Goal: Unclear

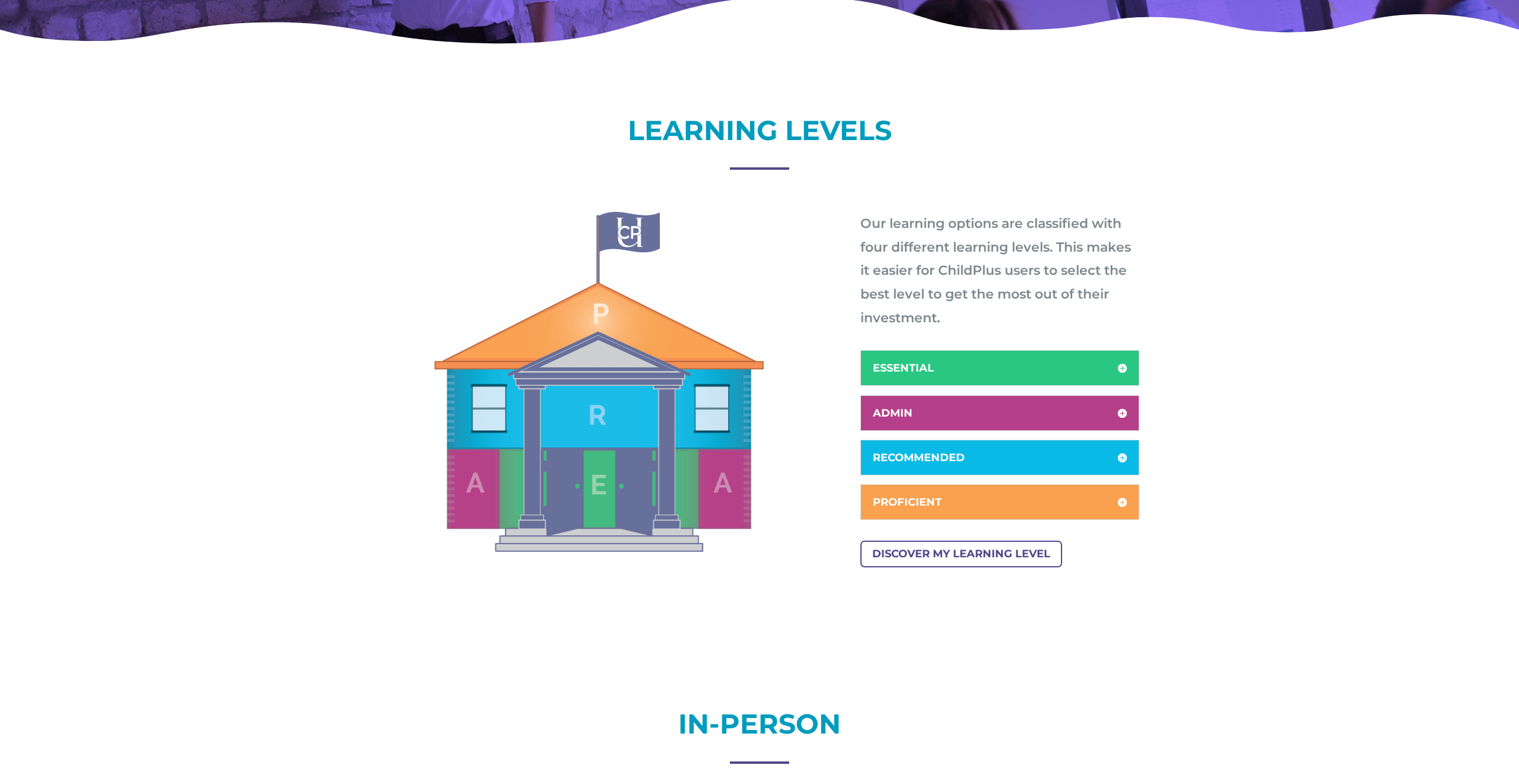
scroll to position [447, 0]
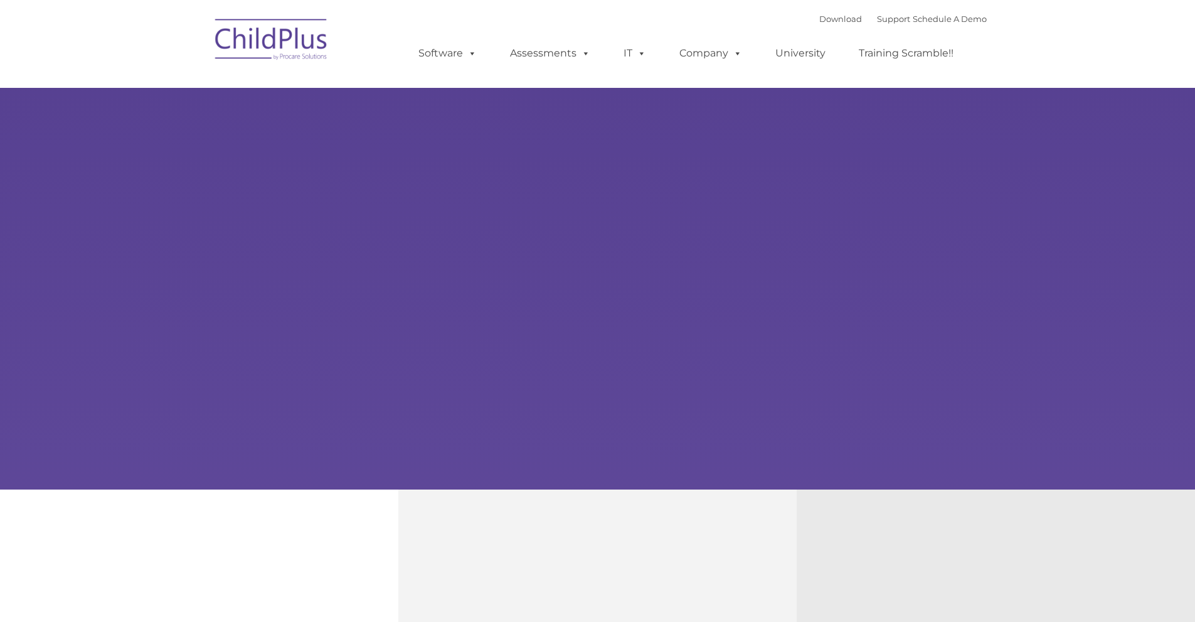
type input ""
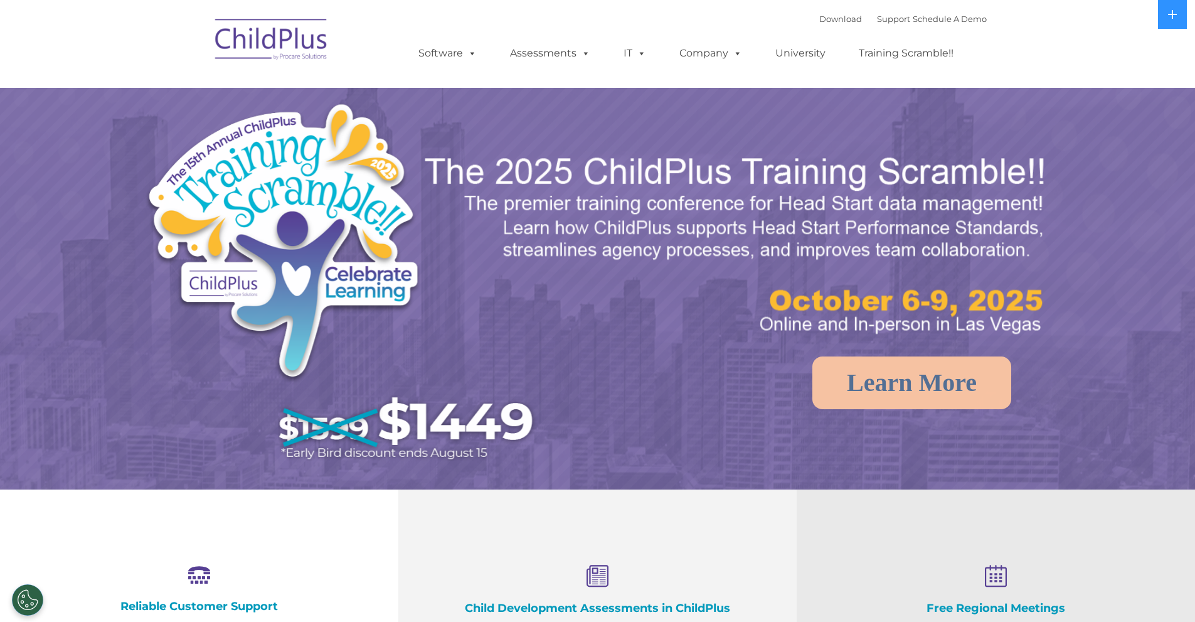
select select "MEDIUM"
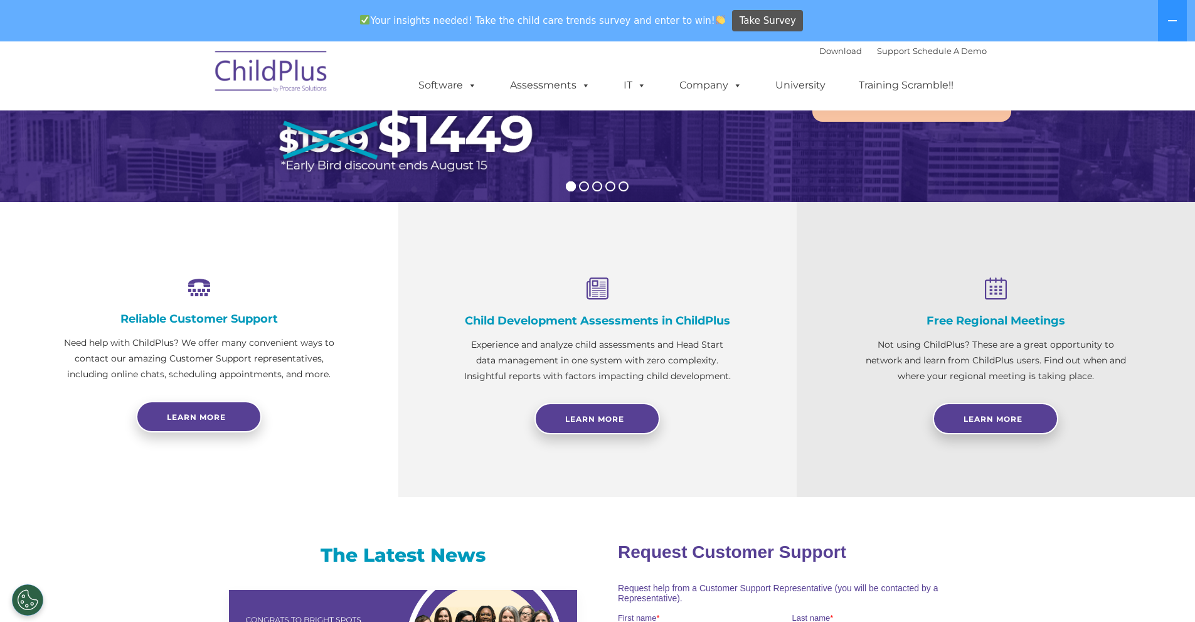
scroll to position [300, 0]
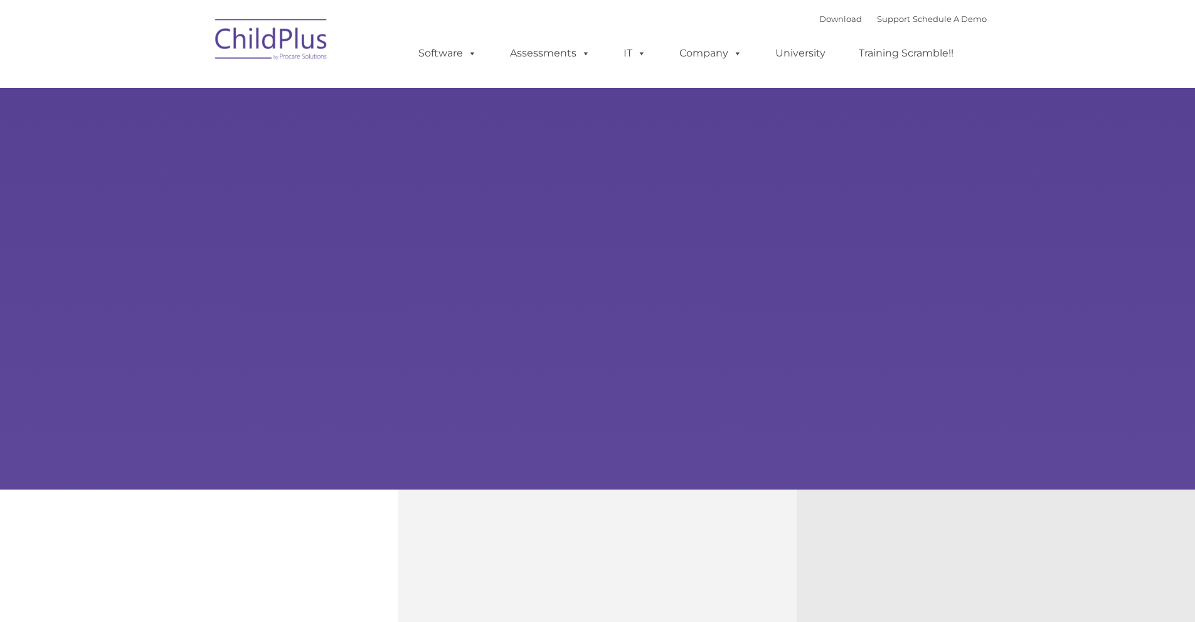
type input ""
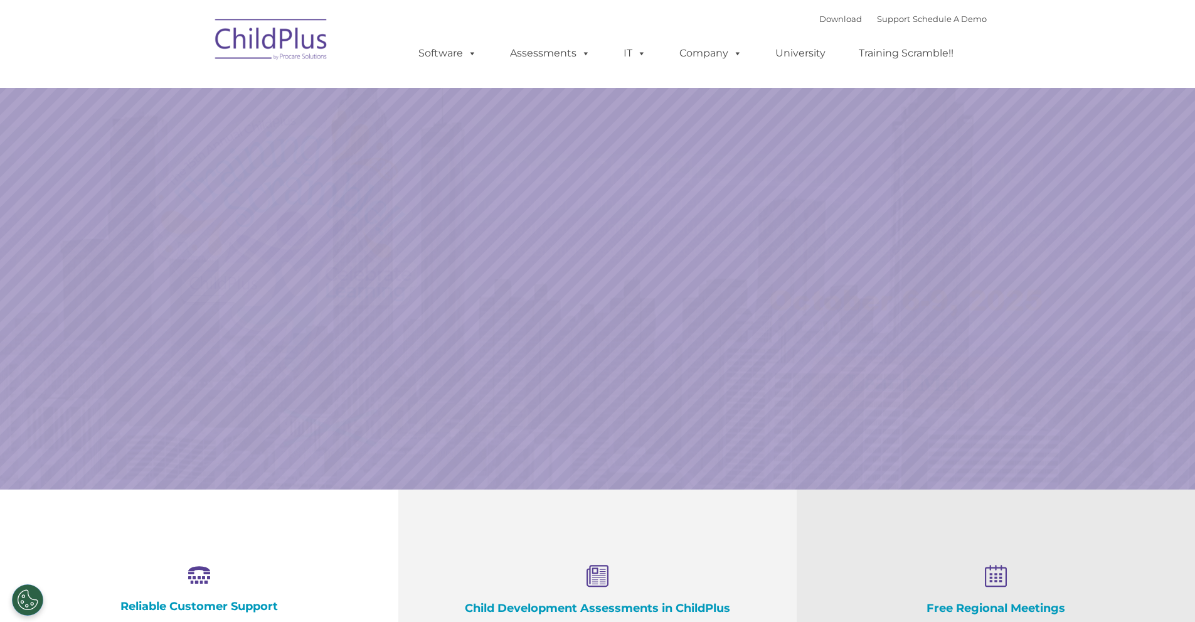
select select "MEDIUM"
